Goal: Find specific page/section: Find specific page/section

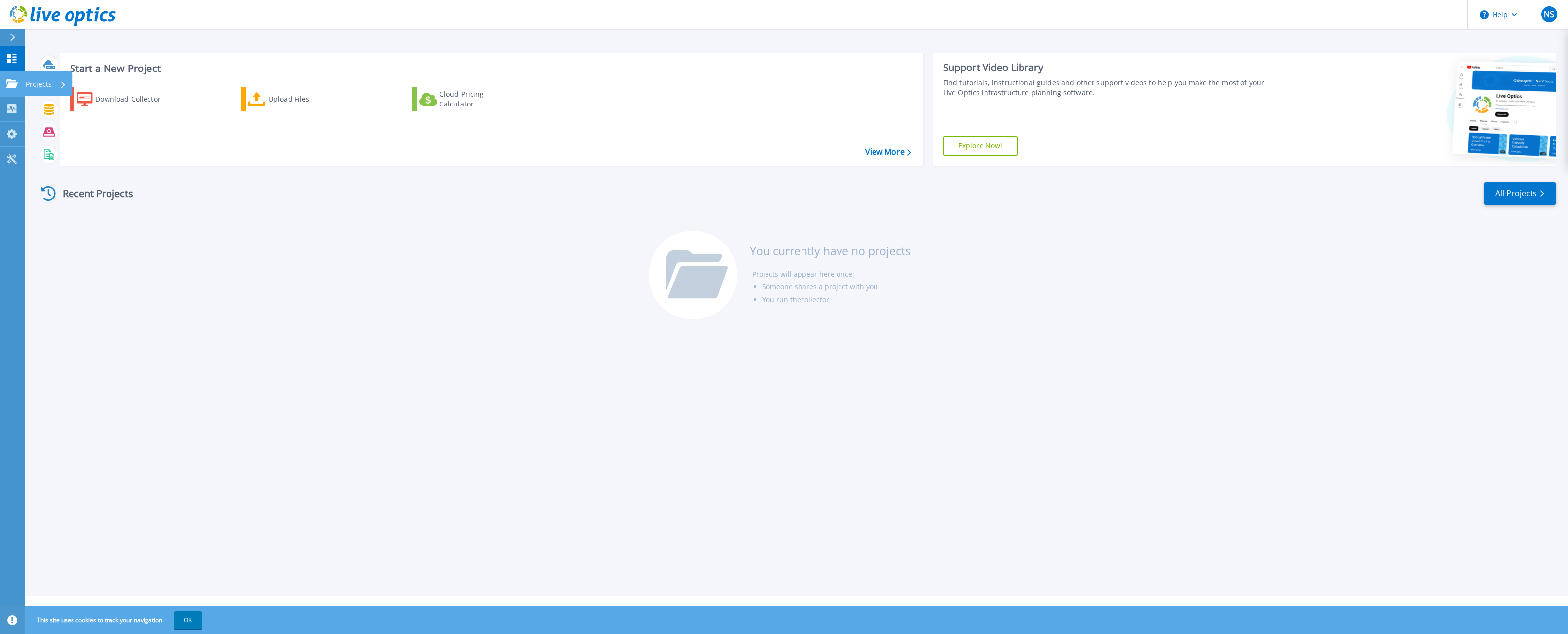
click at [16, 86] on icon at bounding box center [12, 83] width 12 height 9
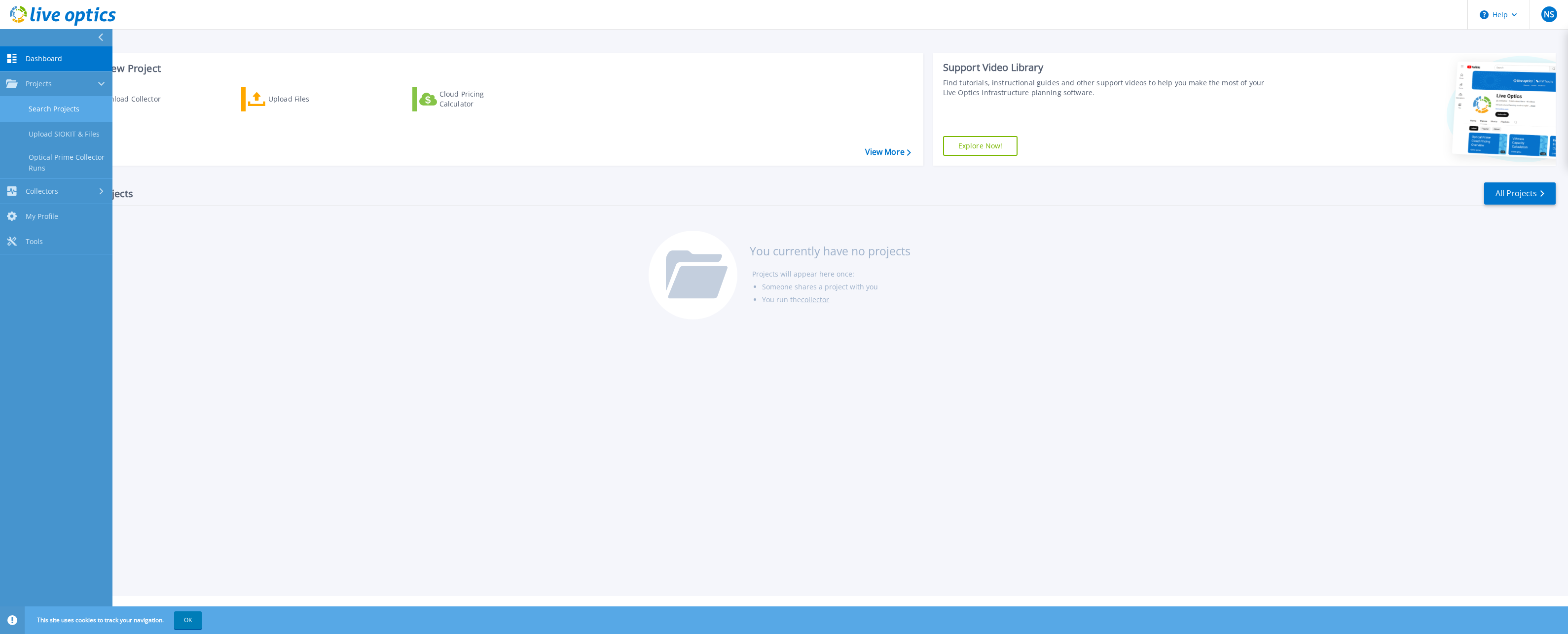
click at [59, 110] on link "Search Projects" at bounding box center [56, 109] width 113 height 25
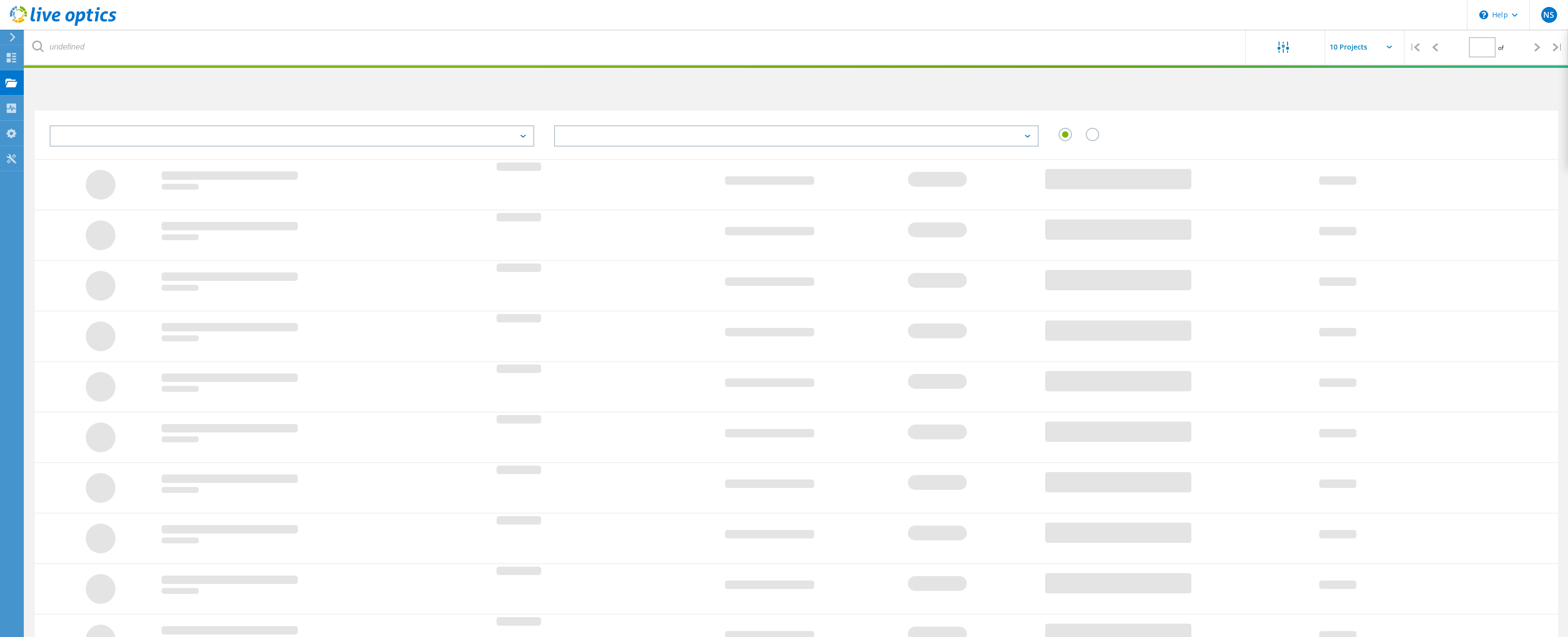
type input "1"
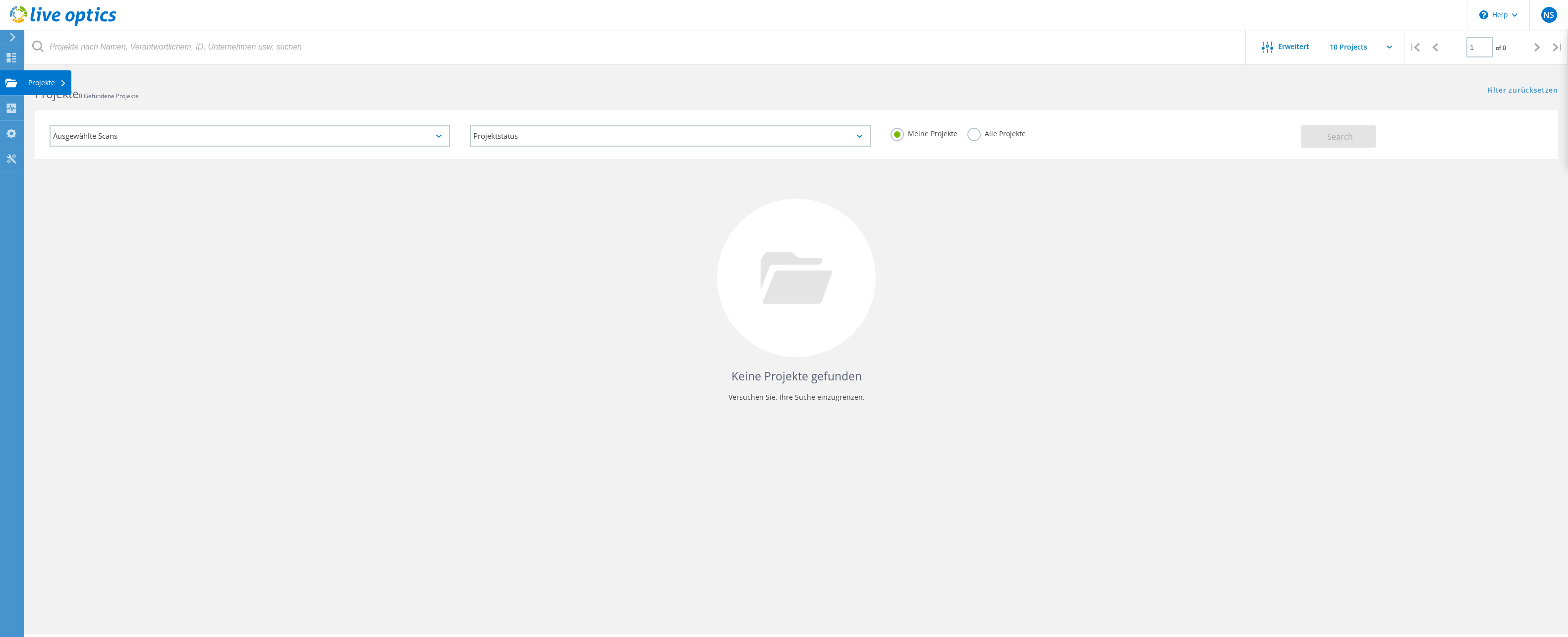
click at [27, 79] on div "Projekte" at bounding box center [47, 83] width 48 height 25
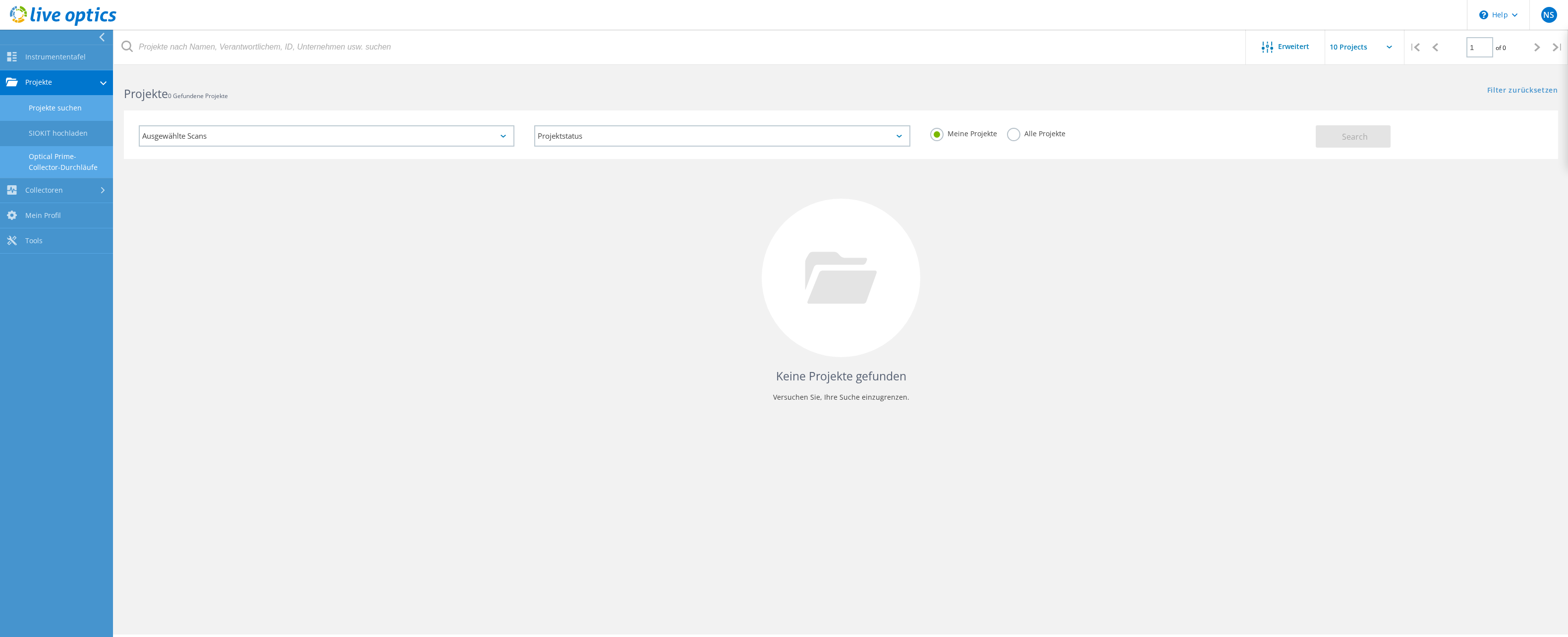
click at [70, 150] on link "Optical Prime-Collector-Durchläufe" at bounding box center [56, 162] width 113 height 32
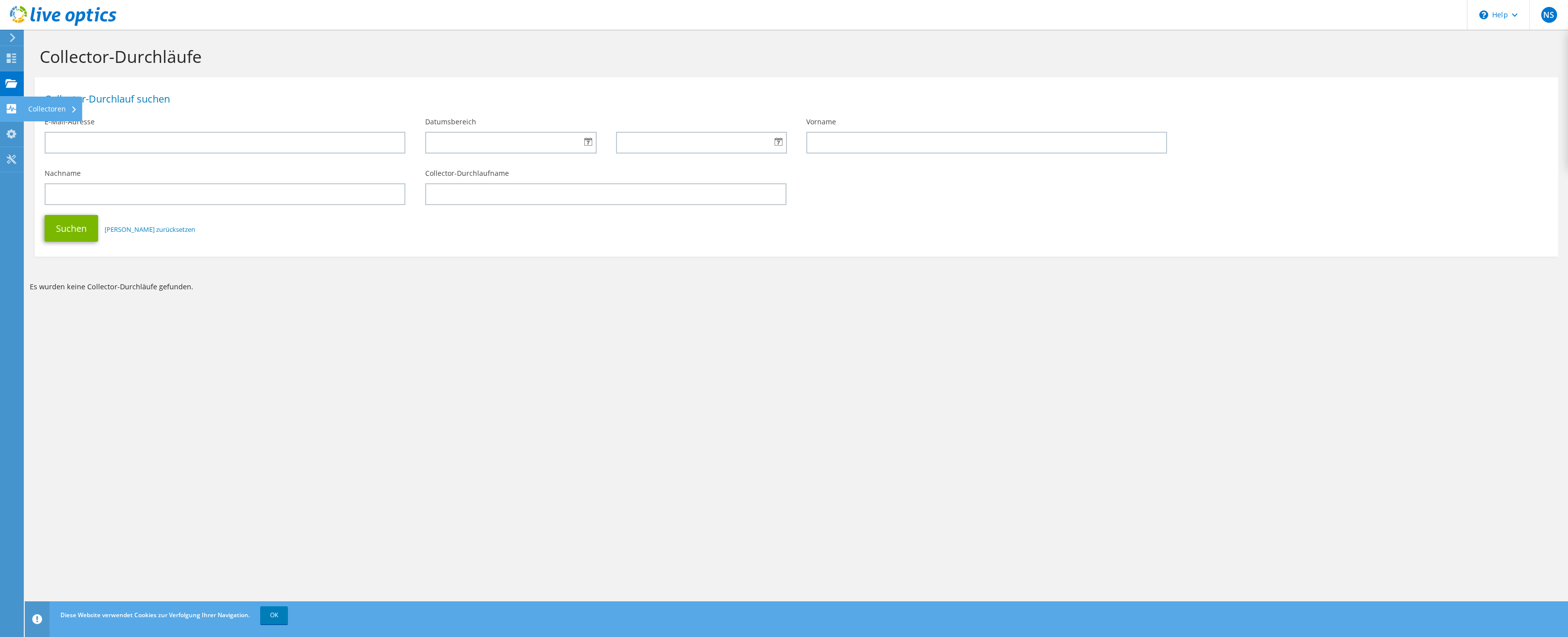
click at [35, 109] on div "Collectoren" at bounding box center [53, 109] width 59 height 25
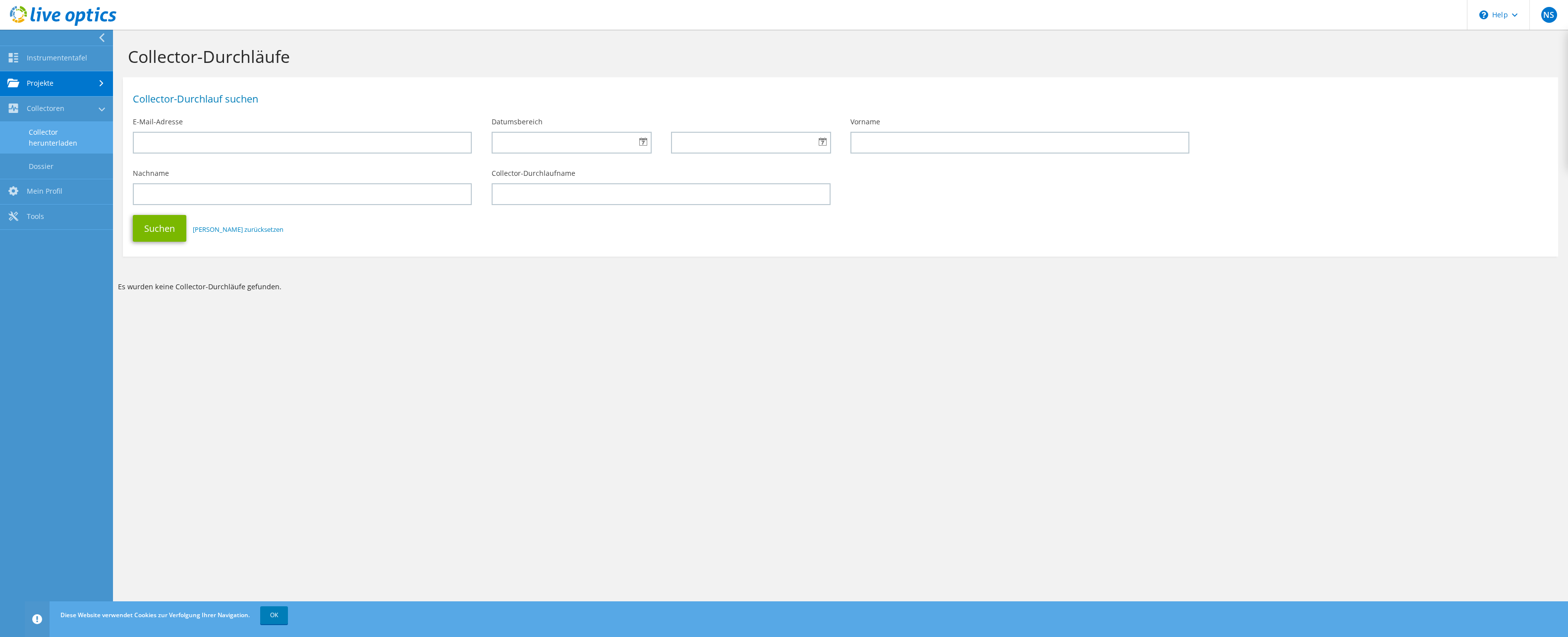
click at [57, 140] on link "Collector herunterladen" at bounding box center [56, 138] width 113 height 32
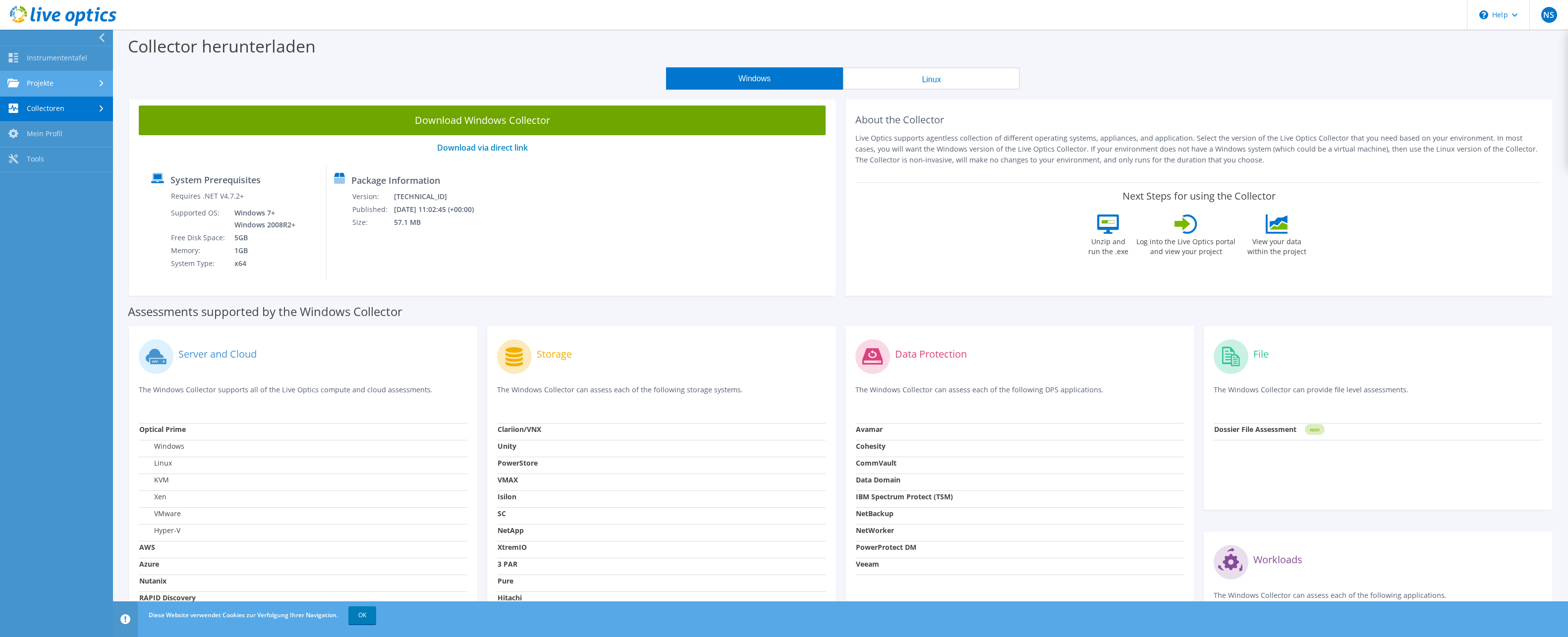
click at [92, 86] on link "Projekte" at bounding box center [56, 84] width 113 height 25
click at [78, 108] on link "Projekte suchen" at bounding box center [56, 109] width 113 height 25
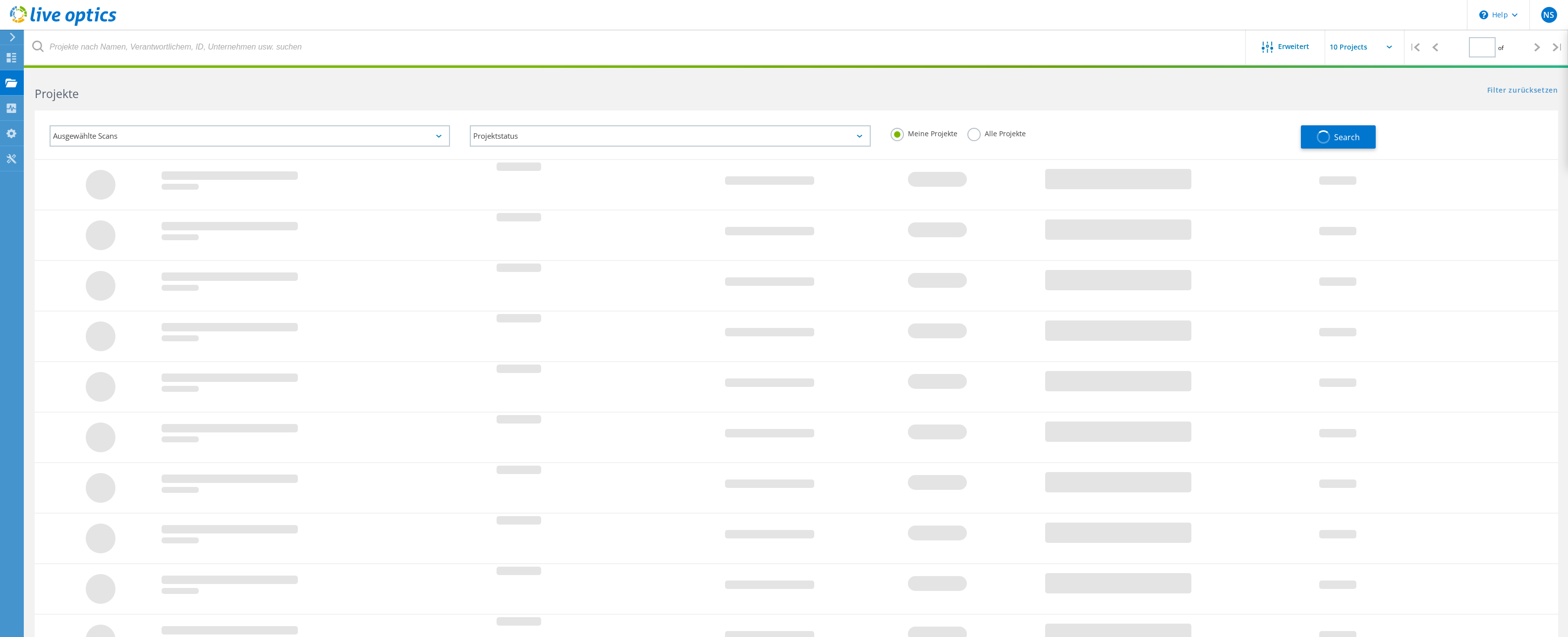
type input "1"
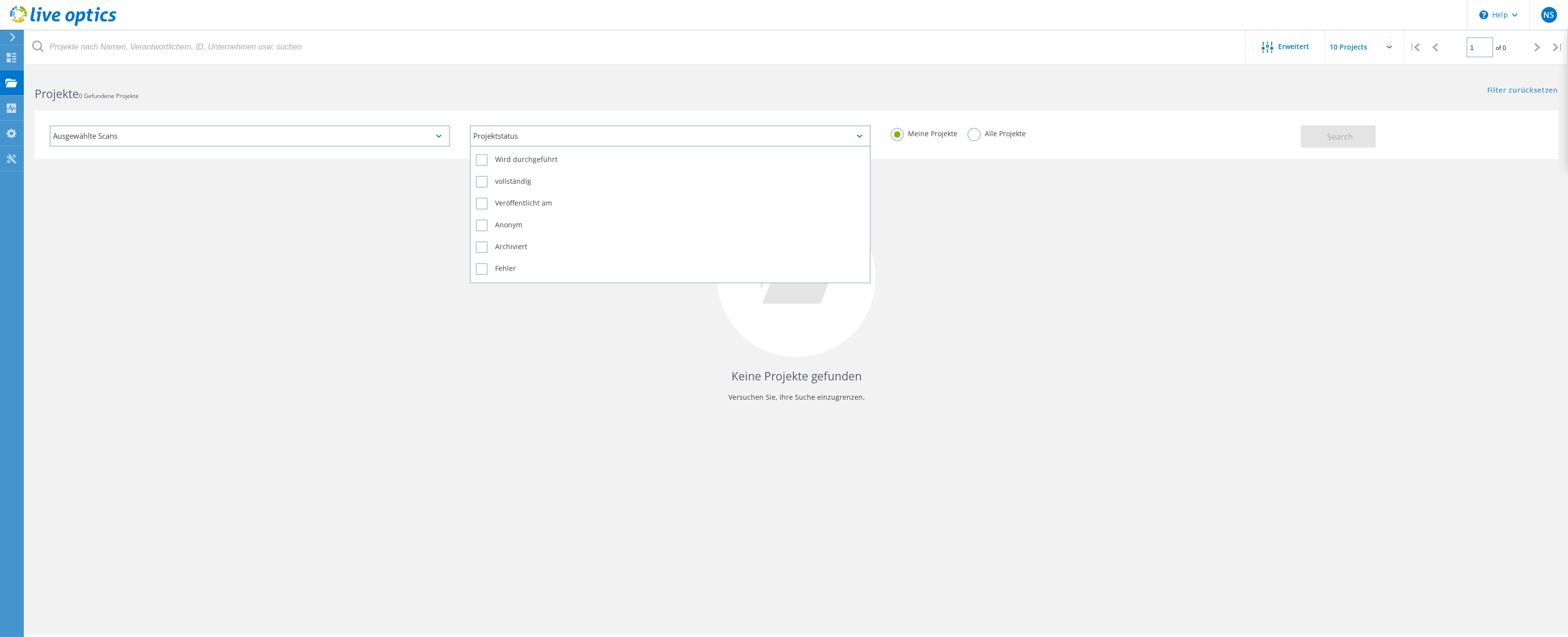
click at [841, 136] on div "Projektstatus" at bounding box center [670, 136] width 401 height 21
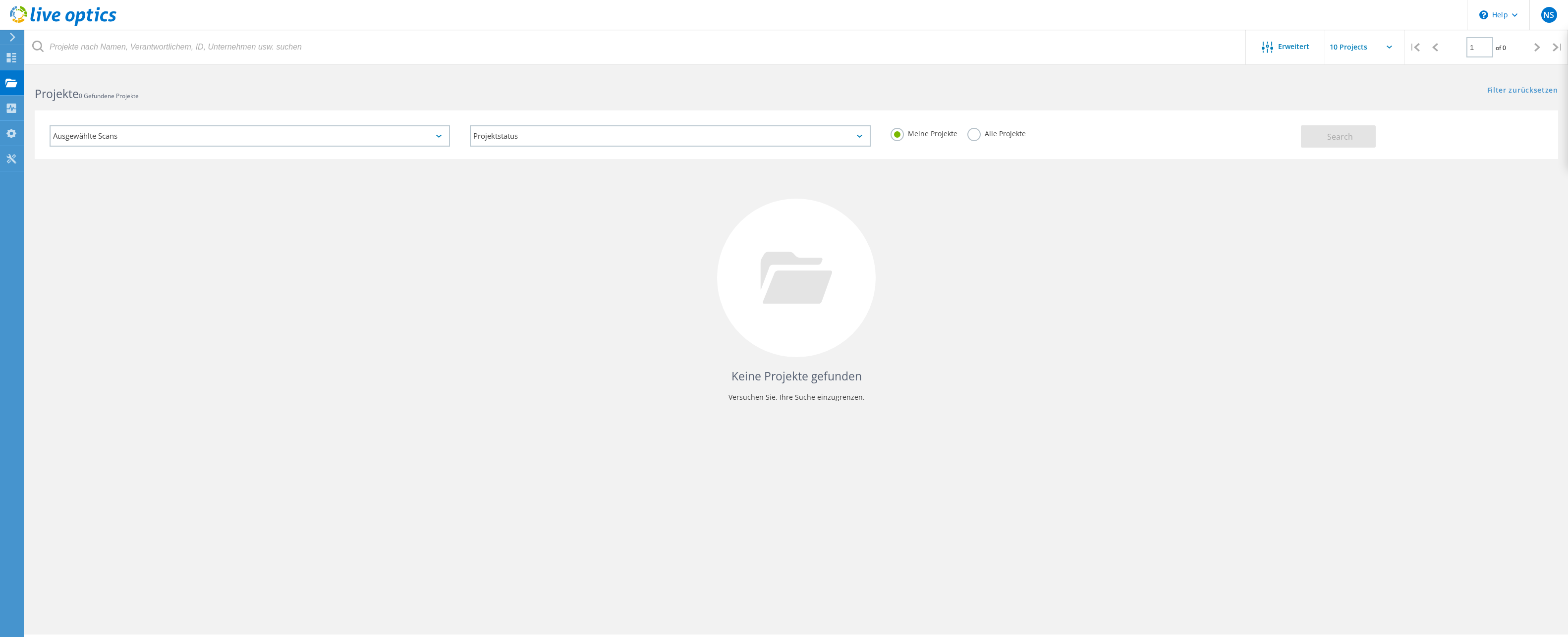
click at [502, 378] on h4 "Keine Projekte gefunden" at bounding box center [796, 376] width 1504 height 17
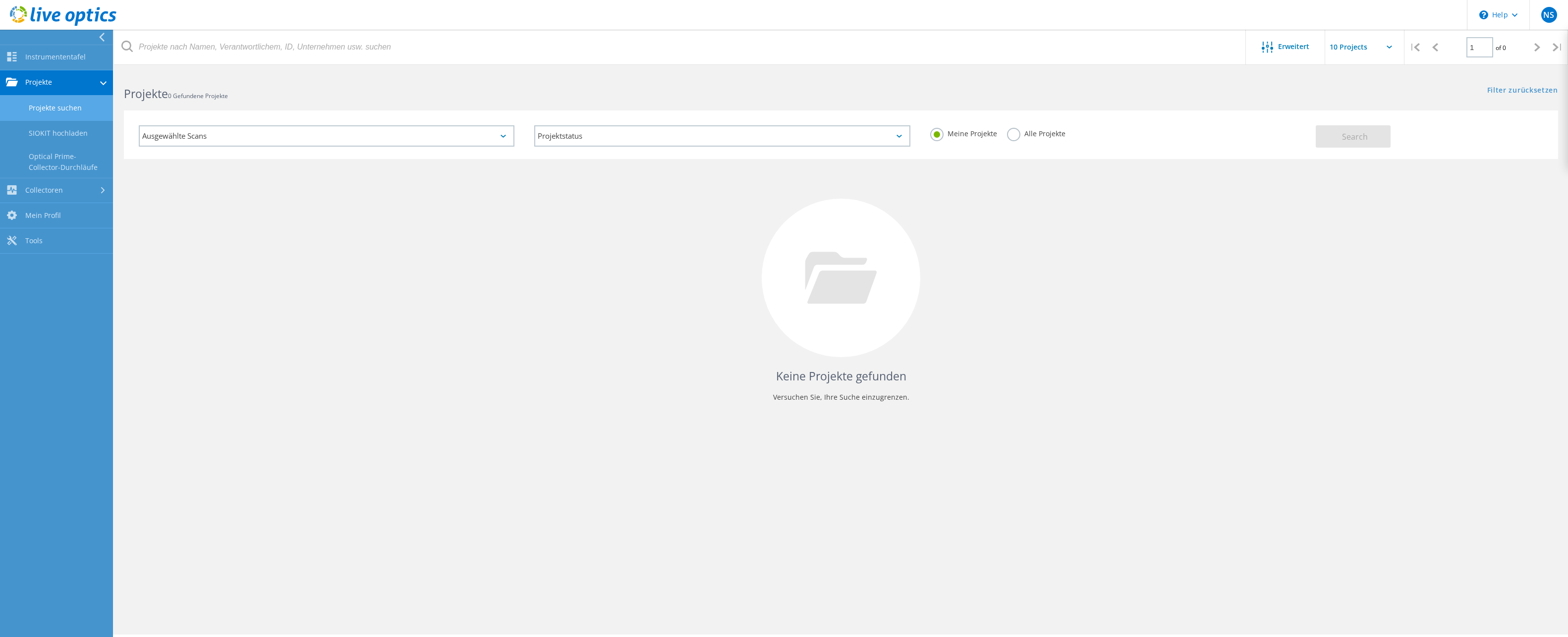
click at [53, 108] on link "Projekte suchen" at bounding box center [56, 108] width 113 height 25
click at [245, 241] on div "Keine Projekte gefunden Versuchen Sie, Ihre Suche einzugrenzen." at bounding box center [841, 287] width 1434 height 256
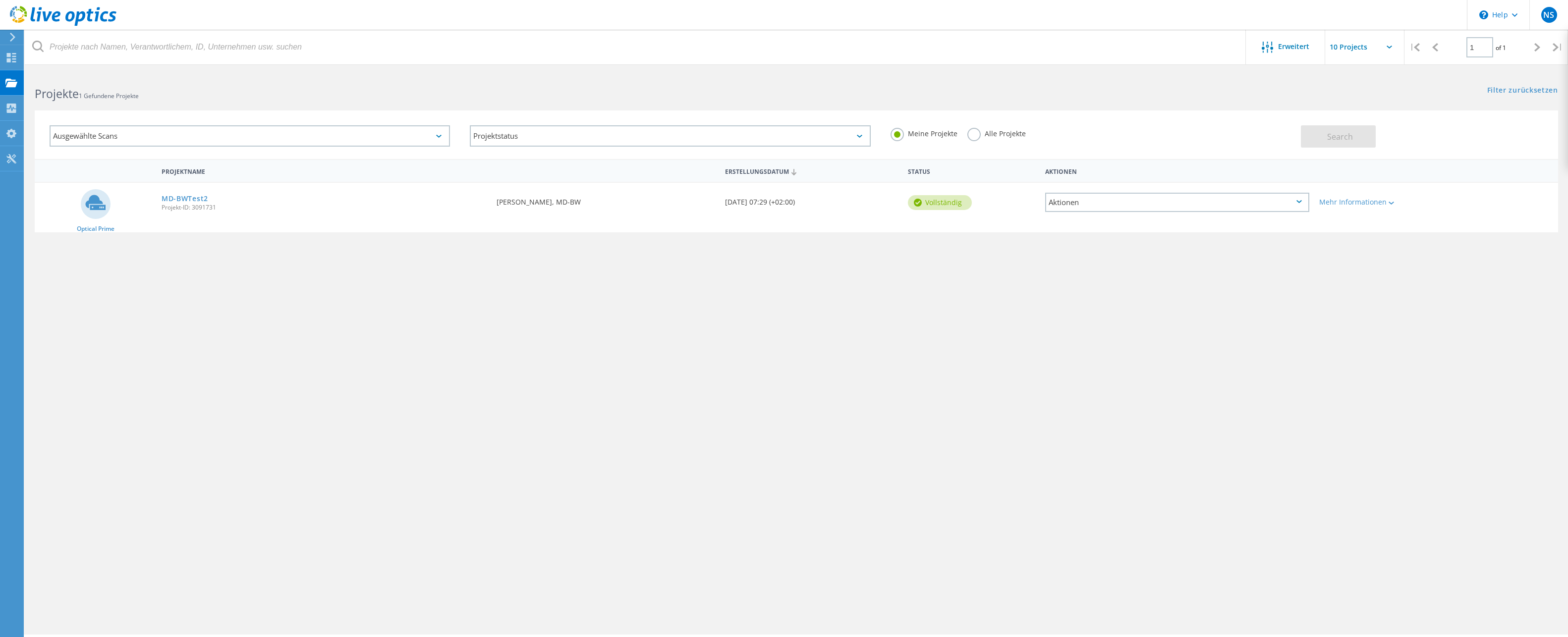
click at [1114, 197] on div "Aktionen" at bounding box center [1177, 202] width 264 height 20
click at [1106, 179] on div "Projekt anzeigen" at bounding box center [1177, 179] width 262 height 15
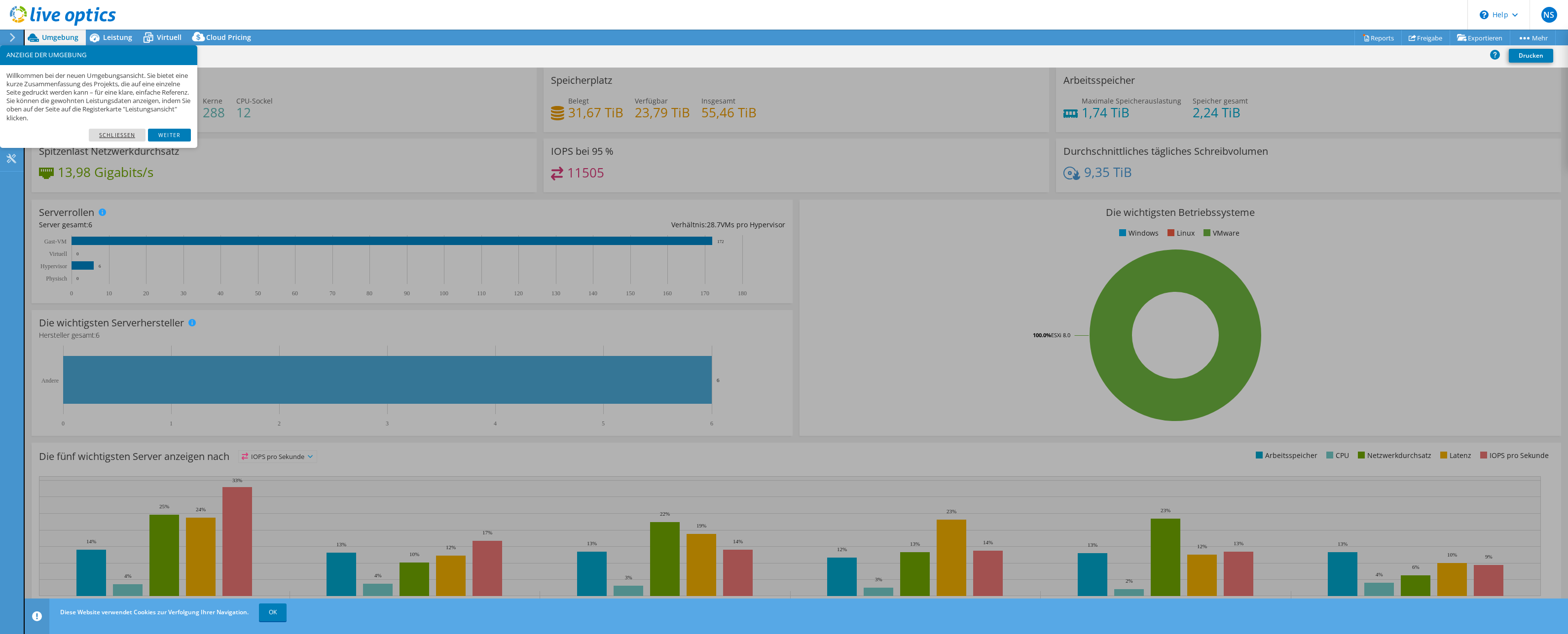
click at [132, 134] on link "Schließen" at bounding box center [117, 134] width 57 height 13
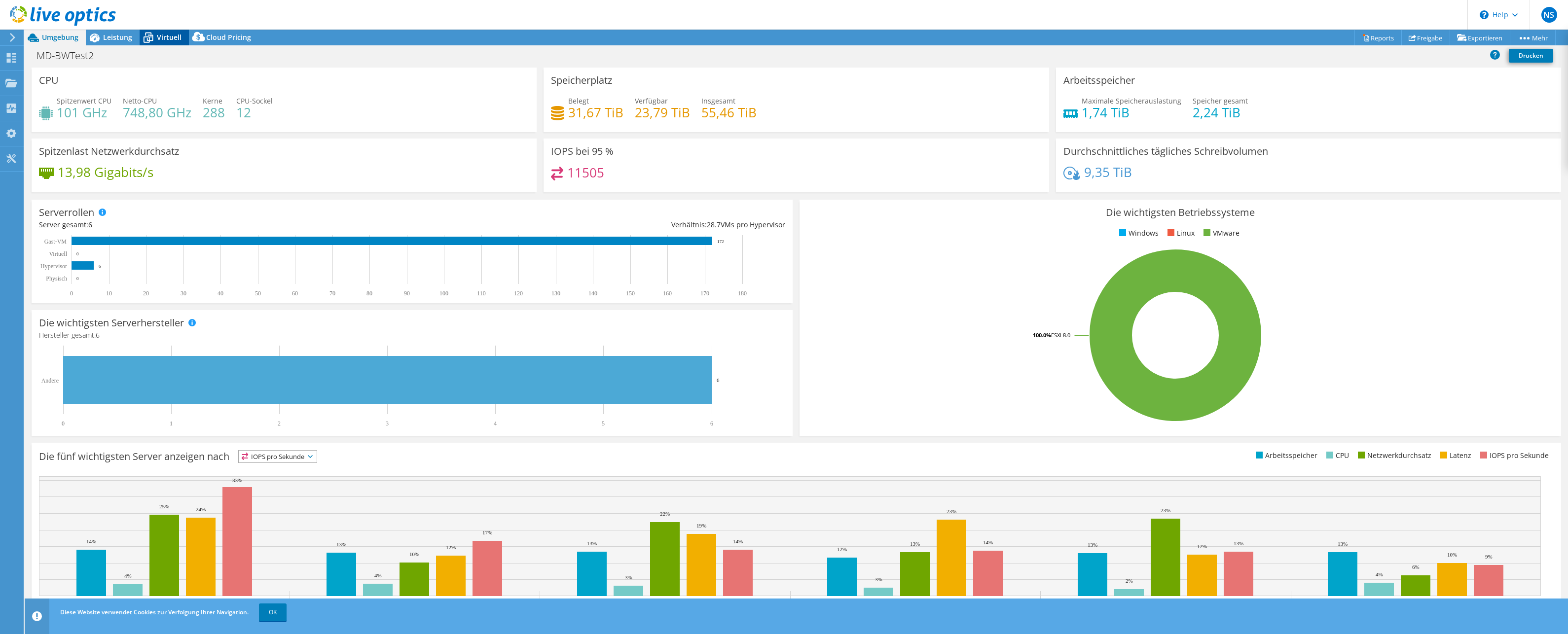
click at [167, 35] on span "Virtuell" at bounding box center [169, 37] width 25 height 9
